Goal: Entertainment & Leisure: Consume media (video, audio)

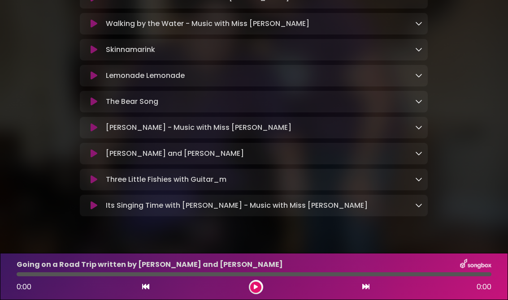
scroll to position [252, 0]
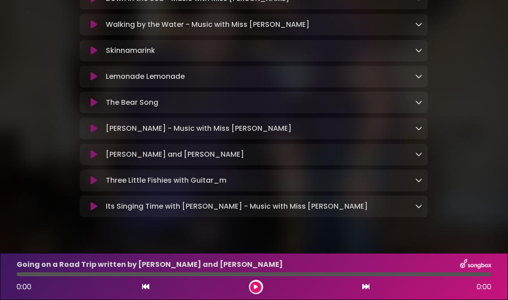
click at [260, 285] on button at bounding box center [255, 287] width 11 height 11
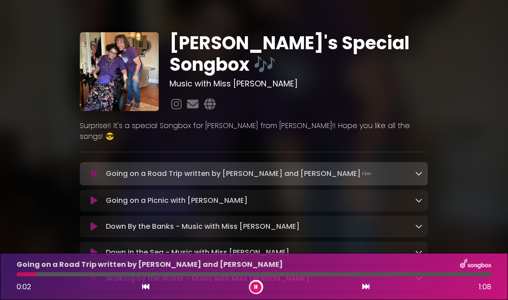
scroll to position [0, 0]
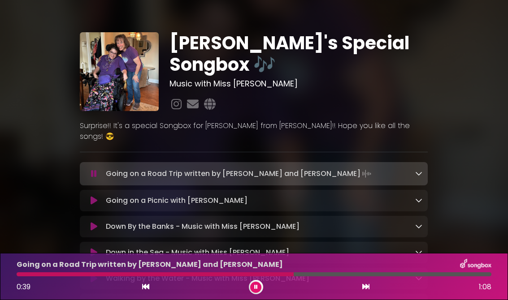
click at [94, 196] on icon at bounding box center [94, 200] width 7 height 9
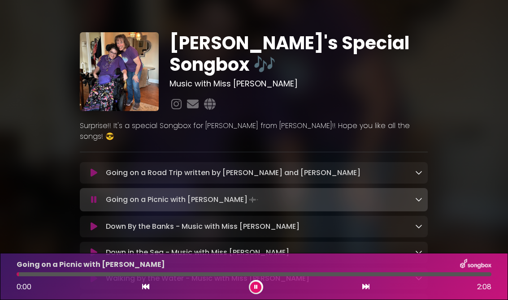
click at [90, 169] on button at bounding box center [93, 173] width 17 height 9
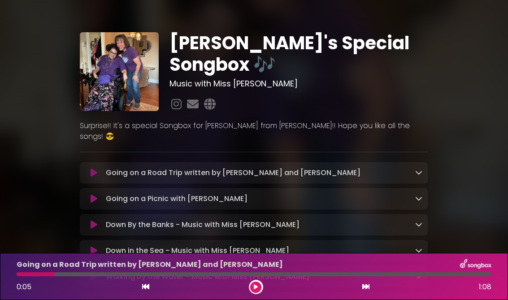
click at [92, 169] on icon at bounding box center [94, 173] width 7 height 9
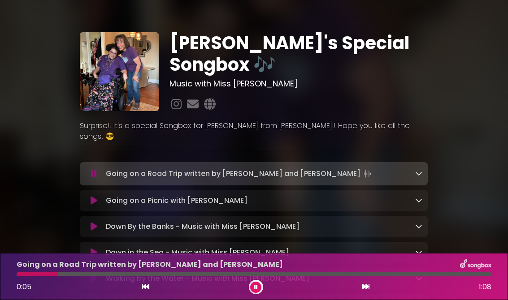
click at [100, 190] on div "Going on a Picnic with [PERSON_NAME] Loading Track... Name Email" at bounding box center [254, 201] width 348 height 22
click at [91, 196] on icon at bounding box center [94, 200] width 7 height 9
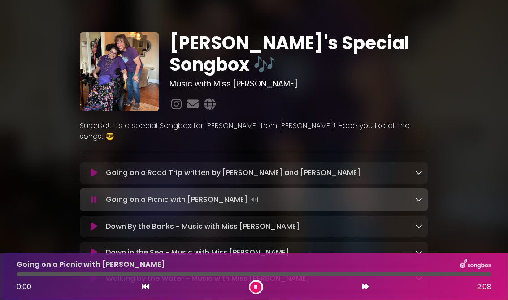
click at [95, 169] on icon at bounding box center [94, 173] width 7 height 9
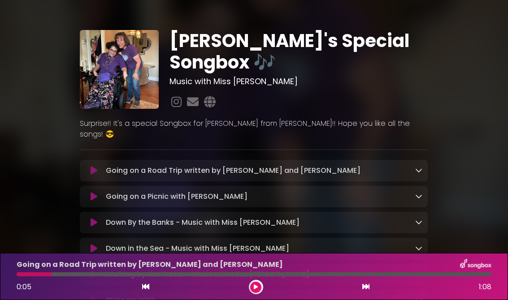
scroll to position [2, 0]
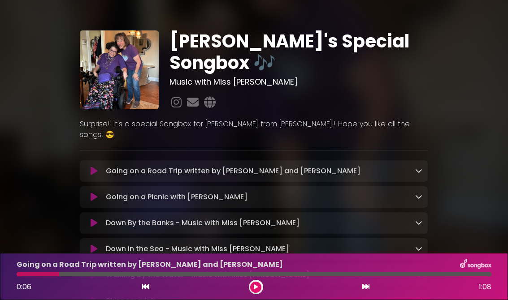
click at [89, 161] on div "Going on a Road Trip written by [PERSON_NAME] and [PERSON_NAME] Loading Track..." at bounding box center [254, 172] width 348 height 22
click at [91, 193] on icon at bounding box center [94, 197] width 7 height 9
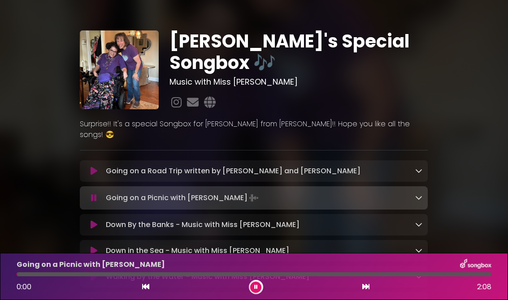
click at [94, 167] on icon at bounding box center [94, 171] width 7 height 9
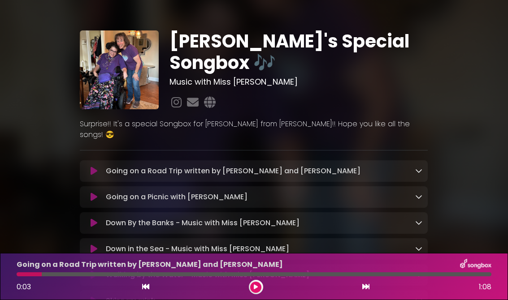
click at [96, 167] on icon at bounding box center [94, 171] width 7 height 9
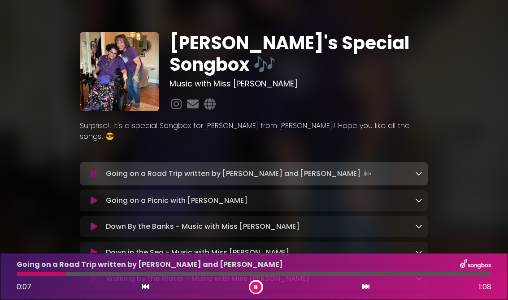
scroll to position [0, 0]
click at [475, 161] on div "[PERSON_NAME]'s Special Songbox 🎶 Music with Miss [PERSON_NAME]" at bounding box center [254, 249] width 508 height 476
click at [93, 196] on icon at bounding box center [94, 200] width 7 height 9
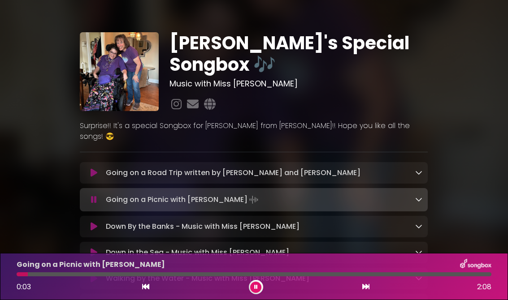
click at [89, 169] on button at bounding box center [93, 173] width 17 height 9
